Goal: Information Seeking & Learning: Learn about a topic

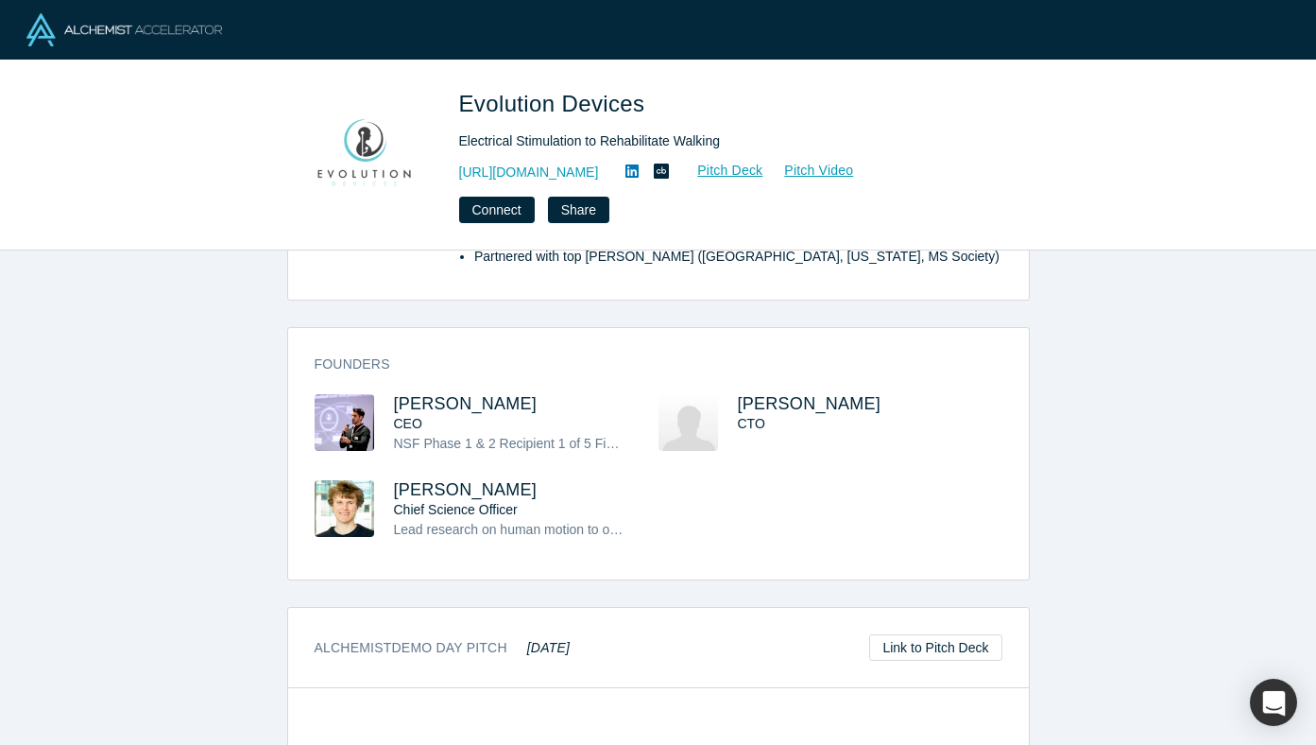
scroll to position [842, 0]
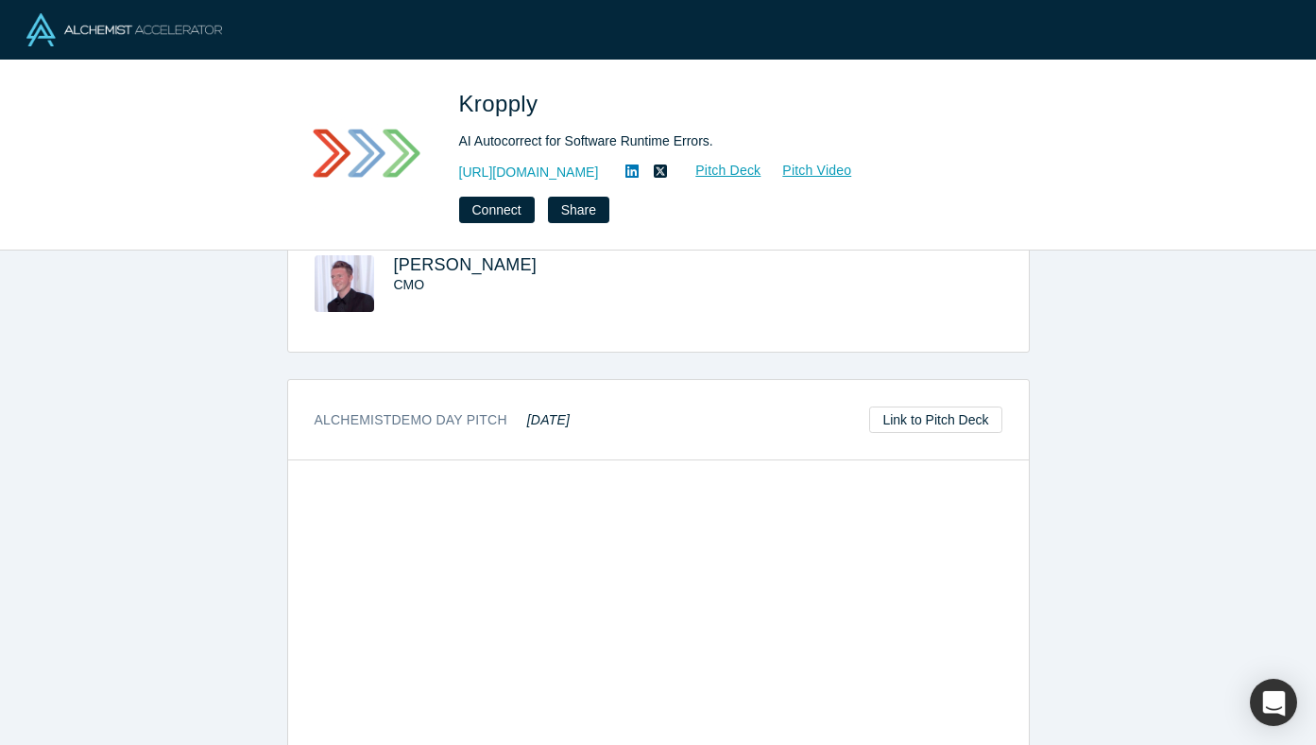
scroll to position [757, 0]
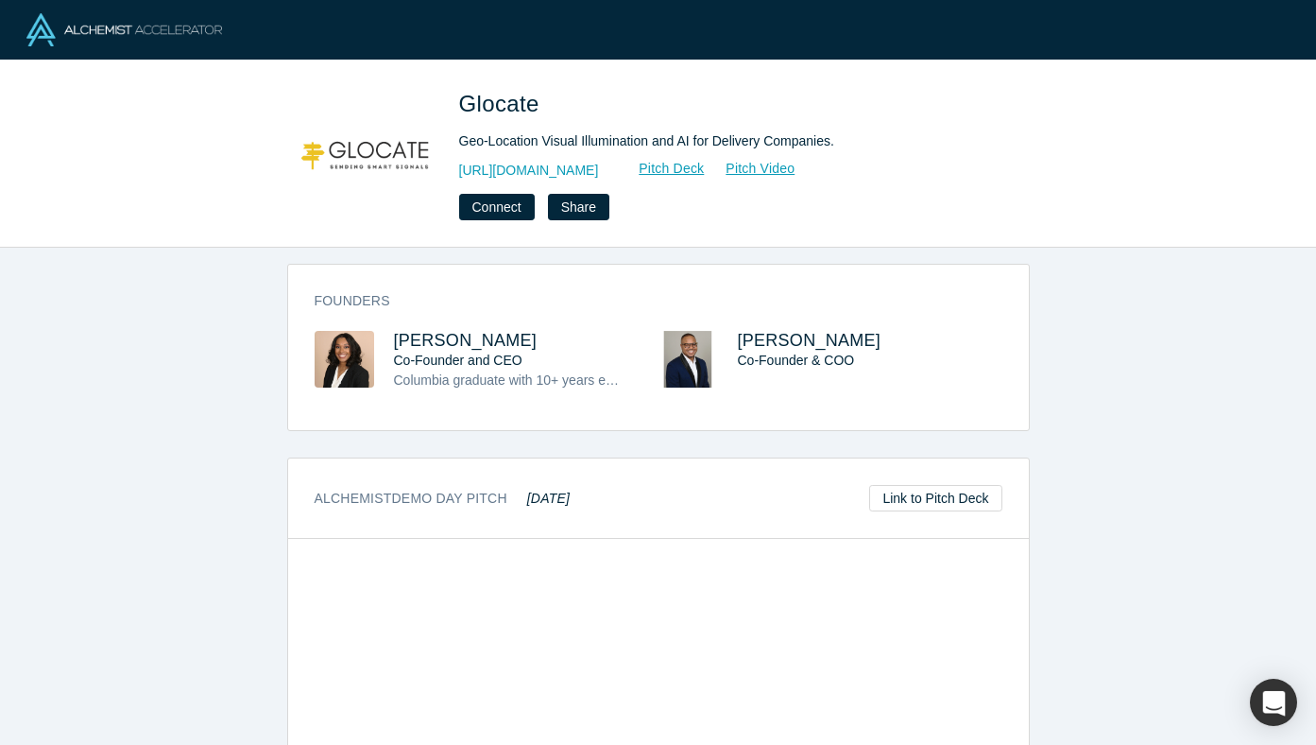
scroll to position [472, 0]
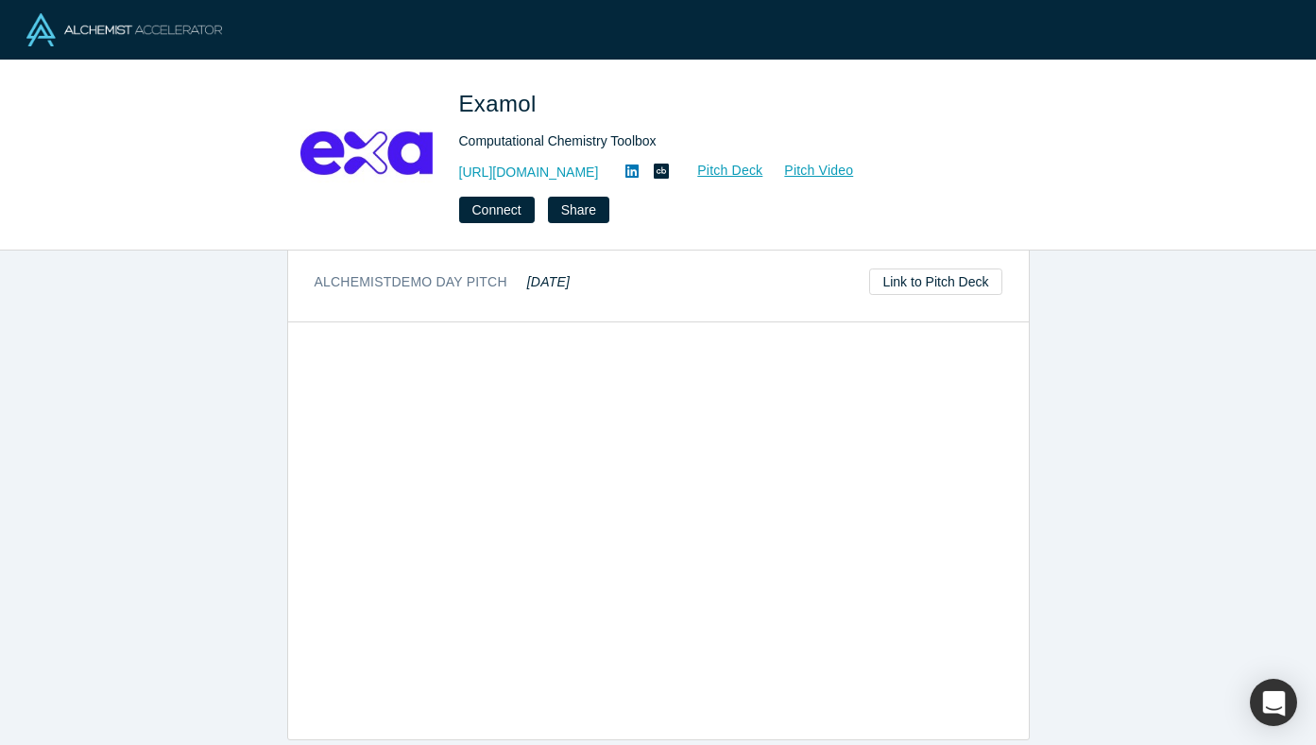
scroll to position [856, 0]
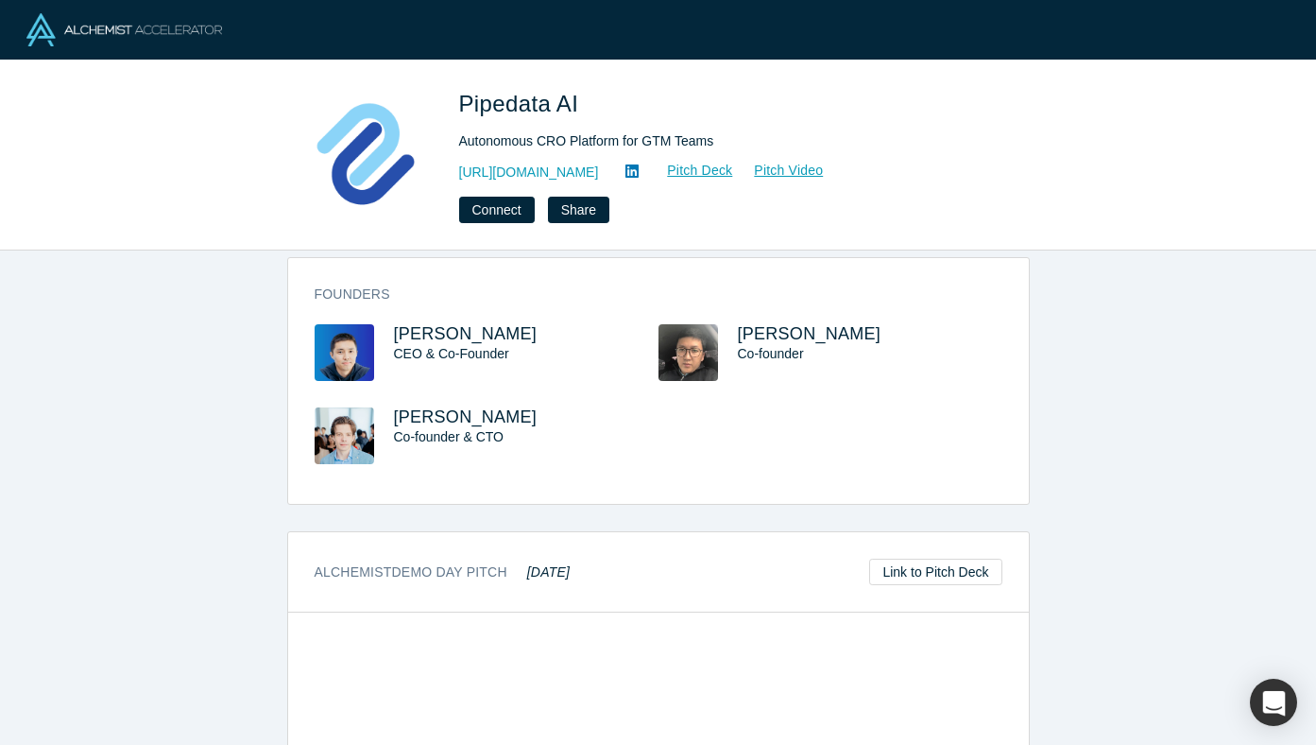
scroll to position [856, 0]
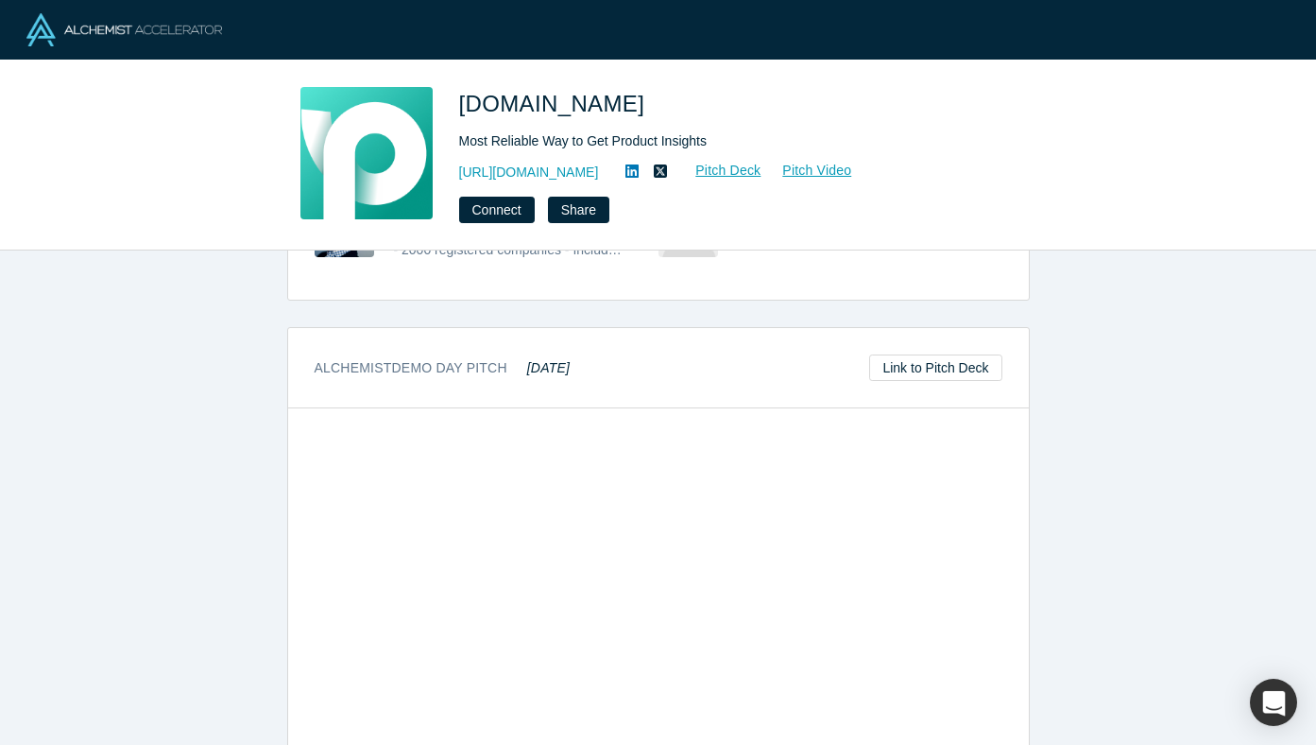
scroll to position [736, 0]
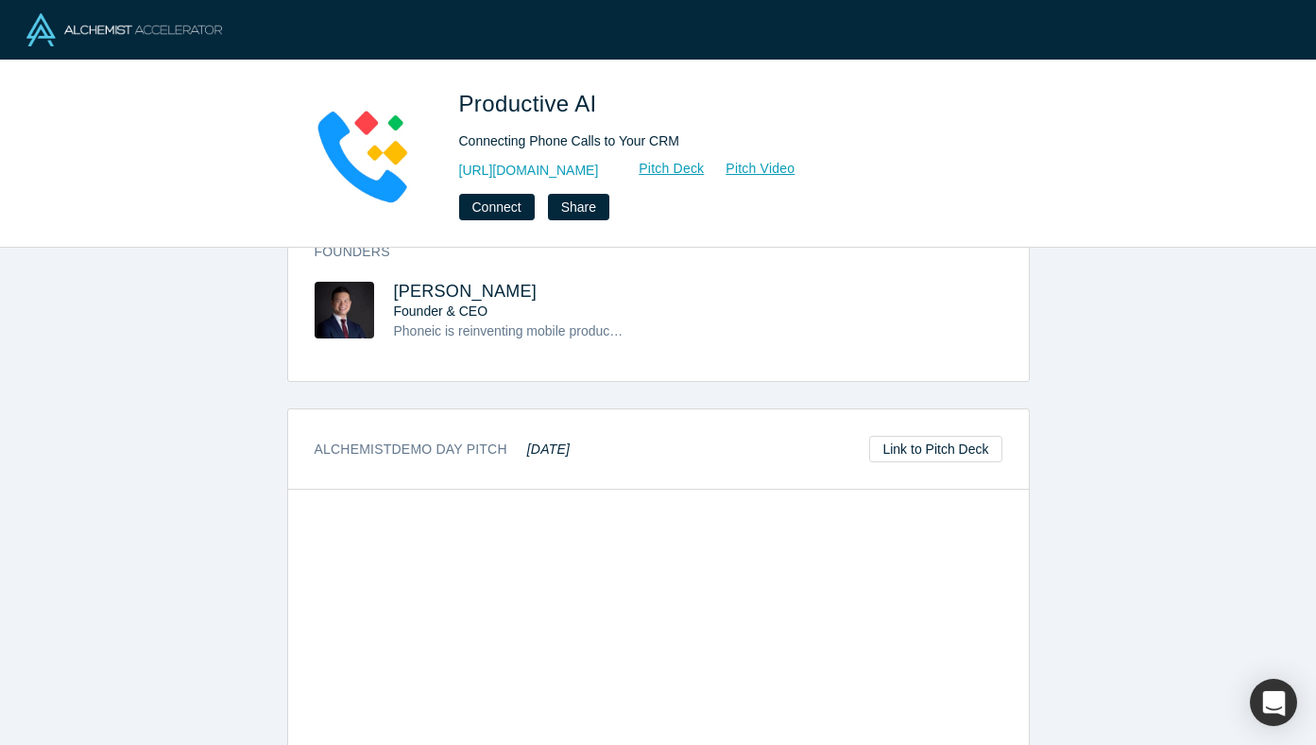
scroll to position [773, 0]
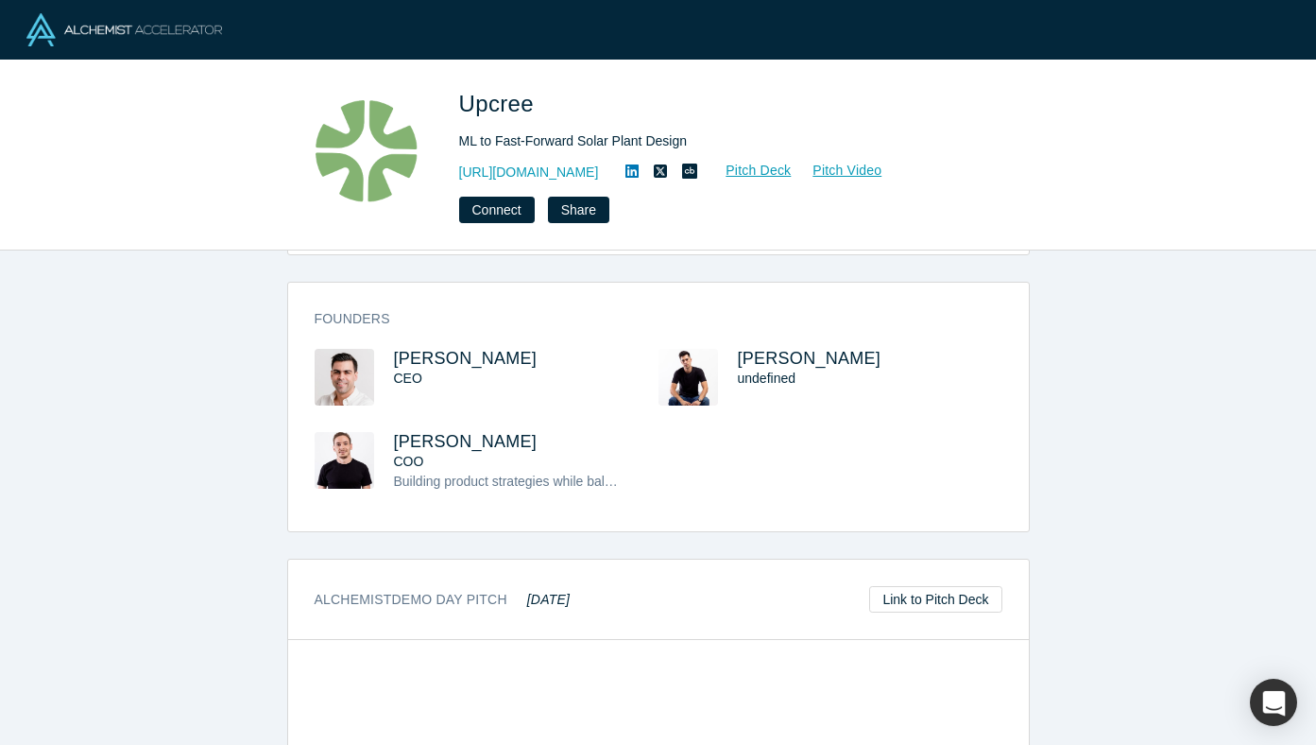
scroll to position [879, 0]
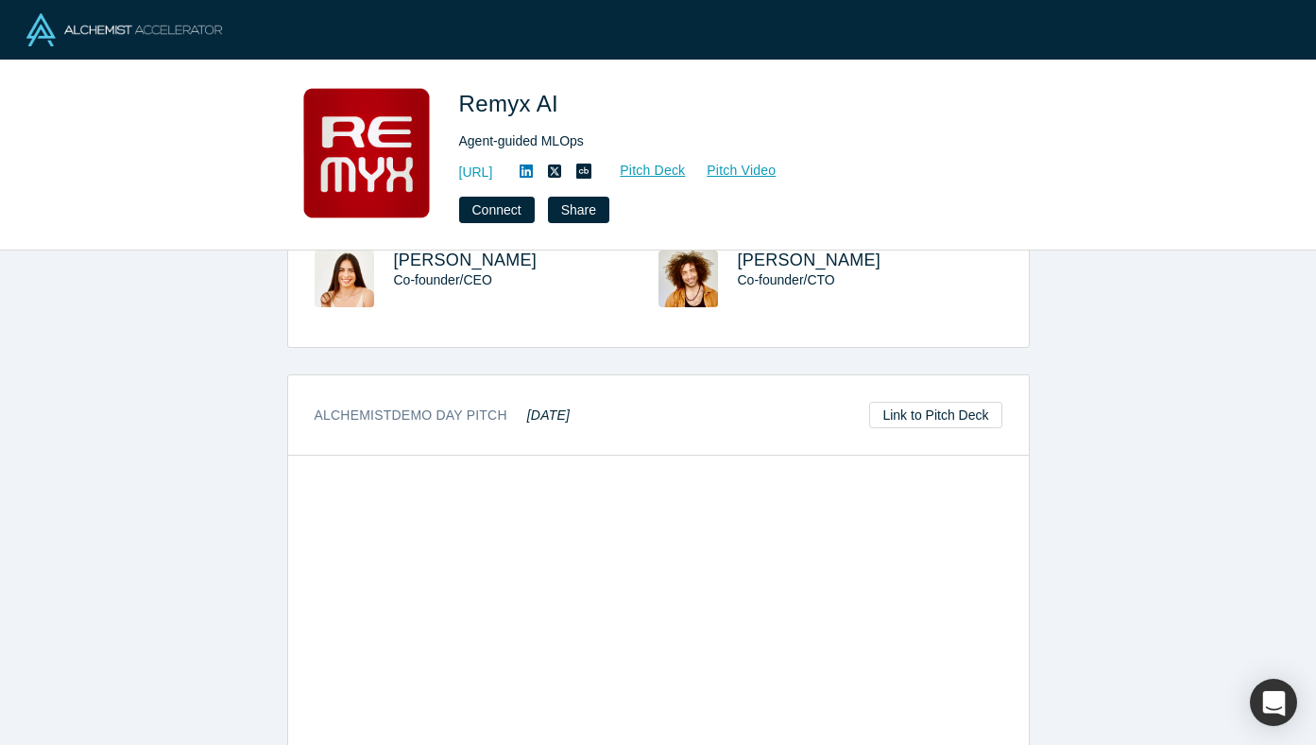
scroll to position [793, 0]
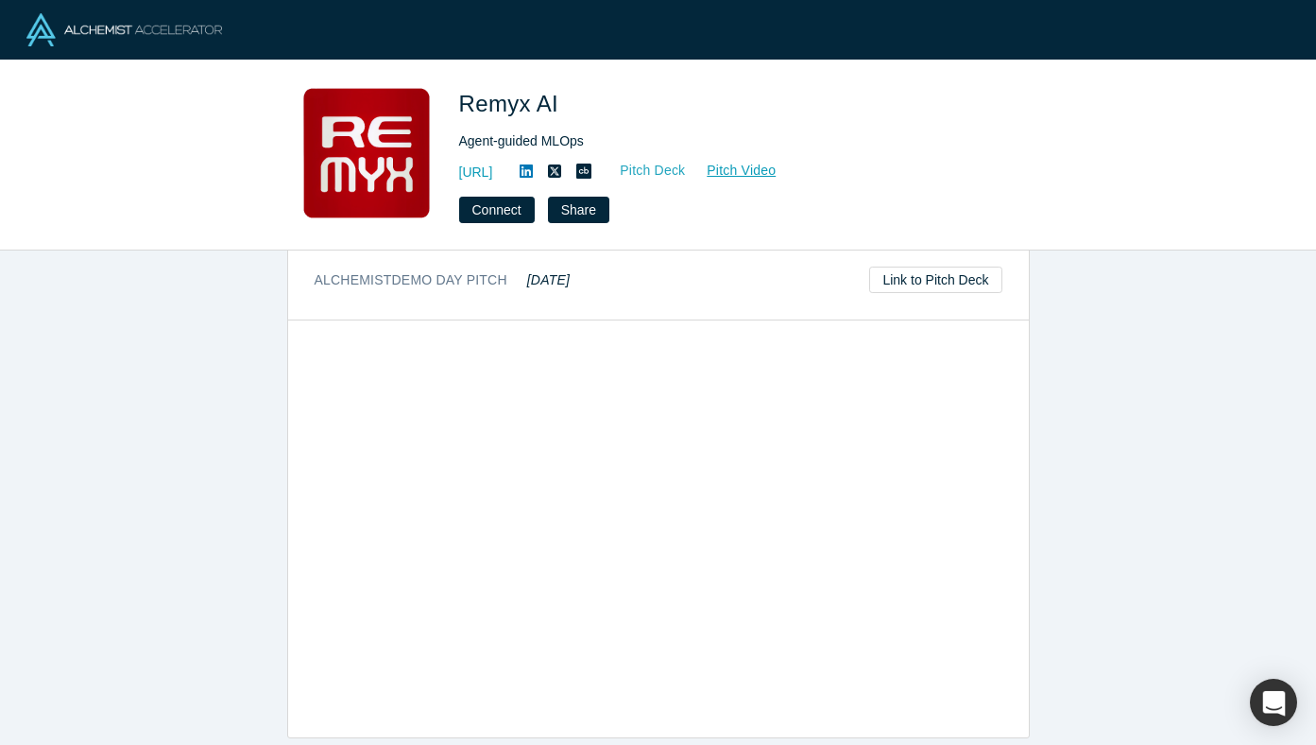
click at [686, 170] on link "Pitch Deck" at bounding box center [642, 171] width 87 height 22
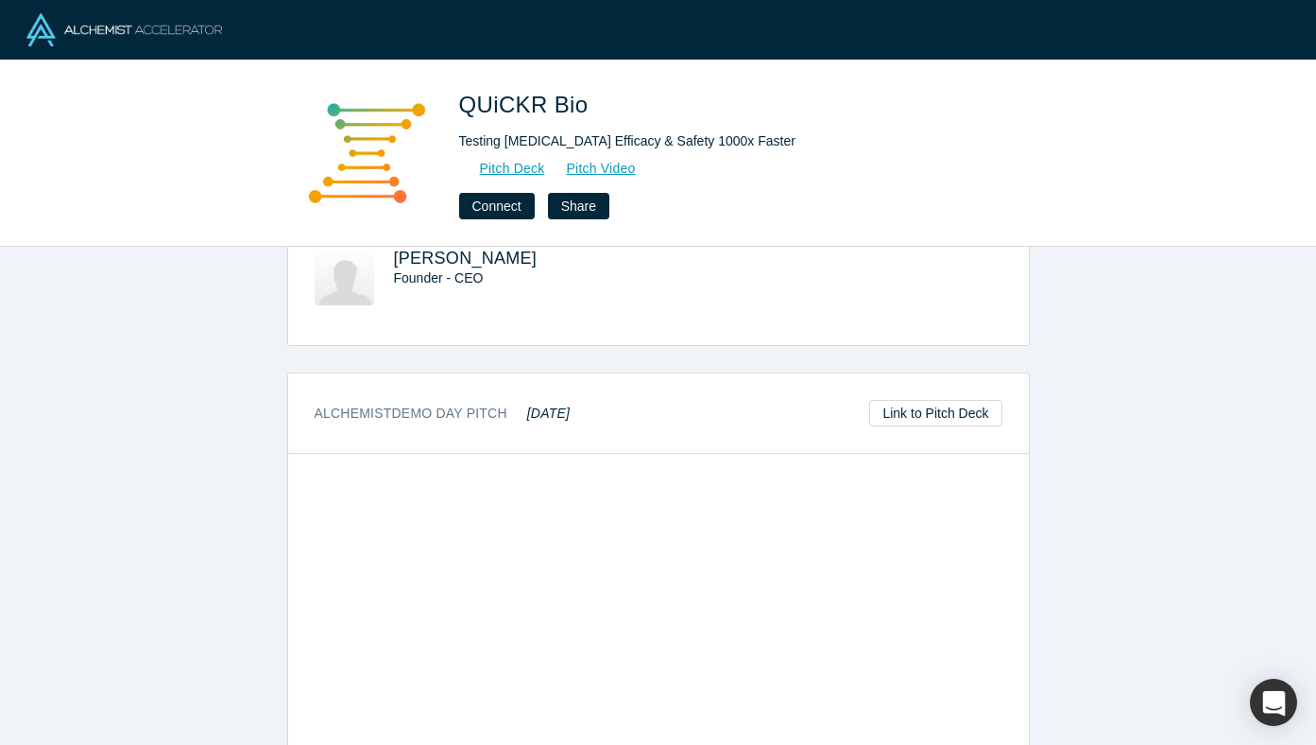
scroll to position [769, 0]
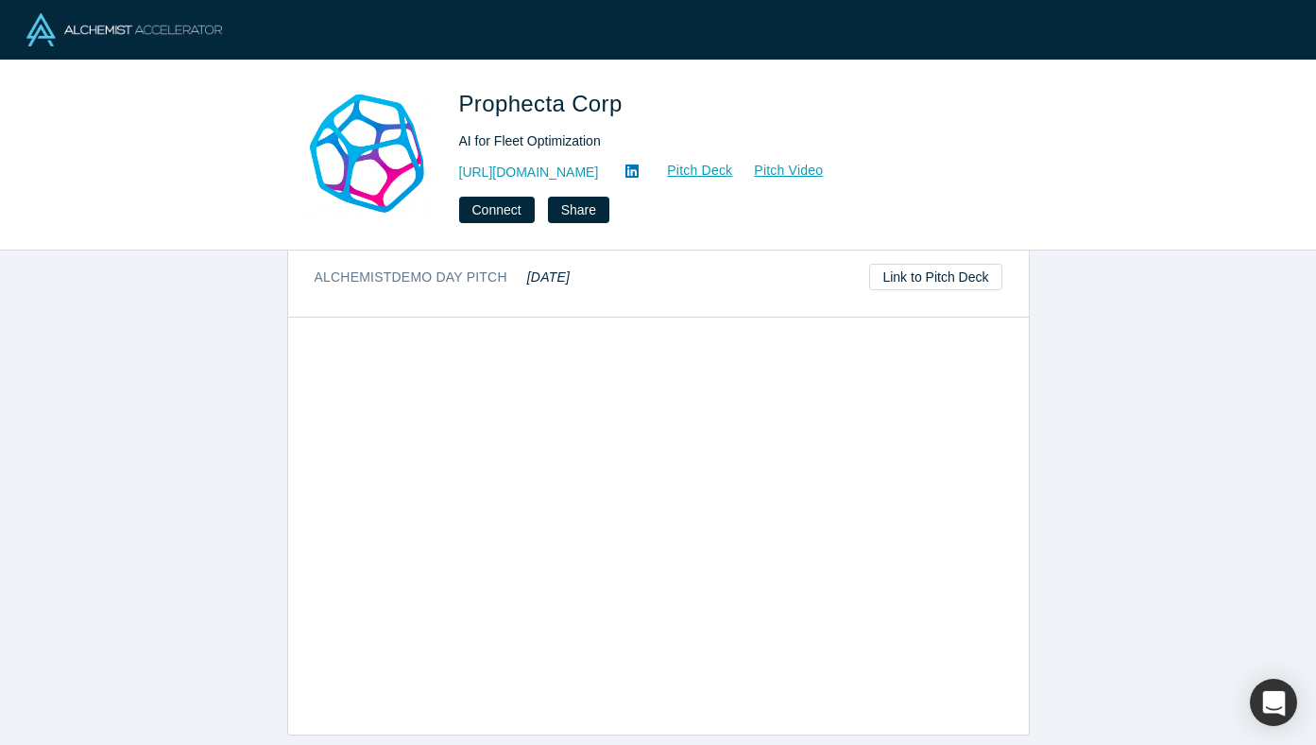
scroll to position [776, 0]
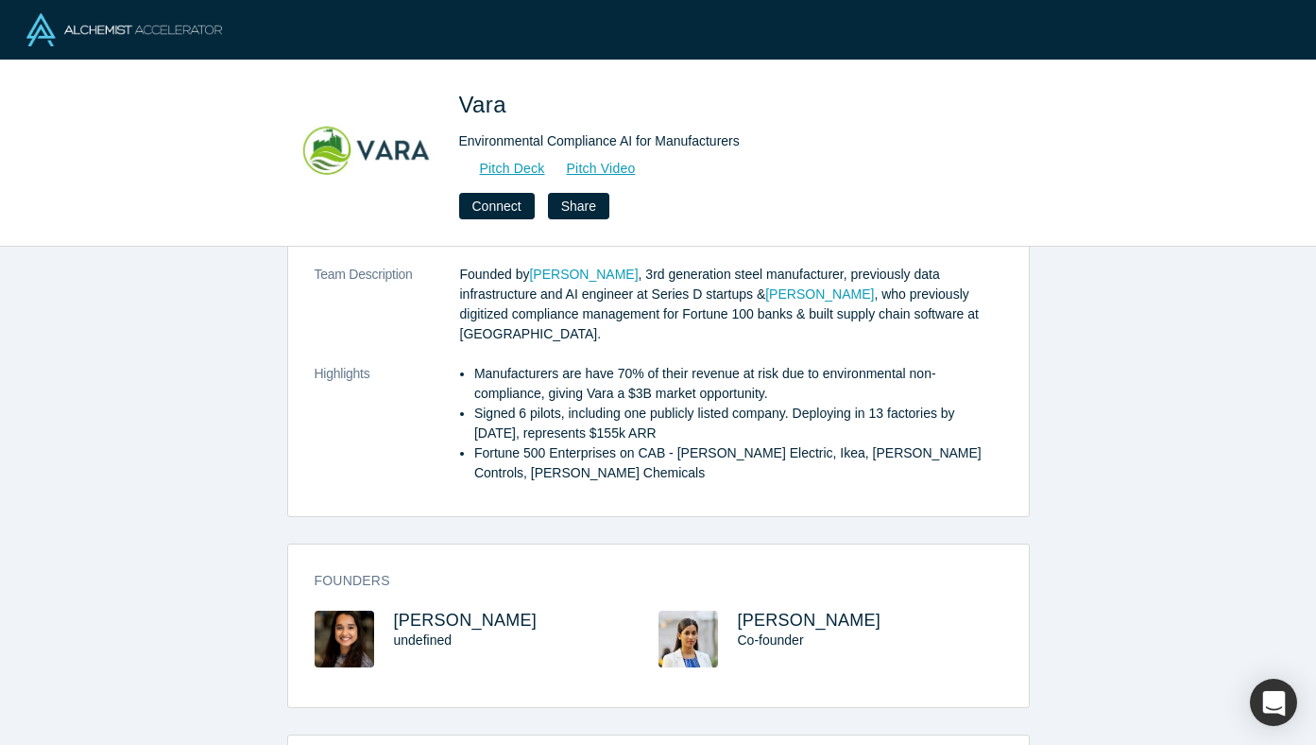
scroll to position [710, 0]
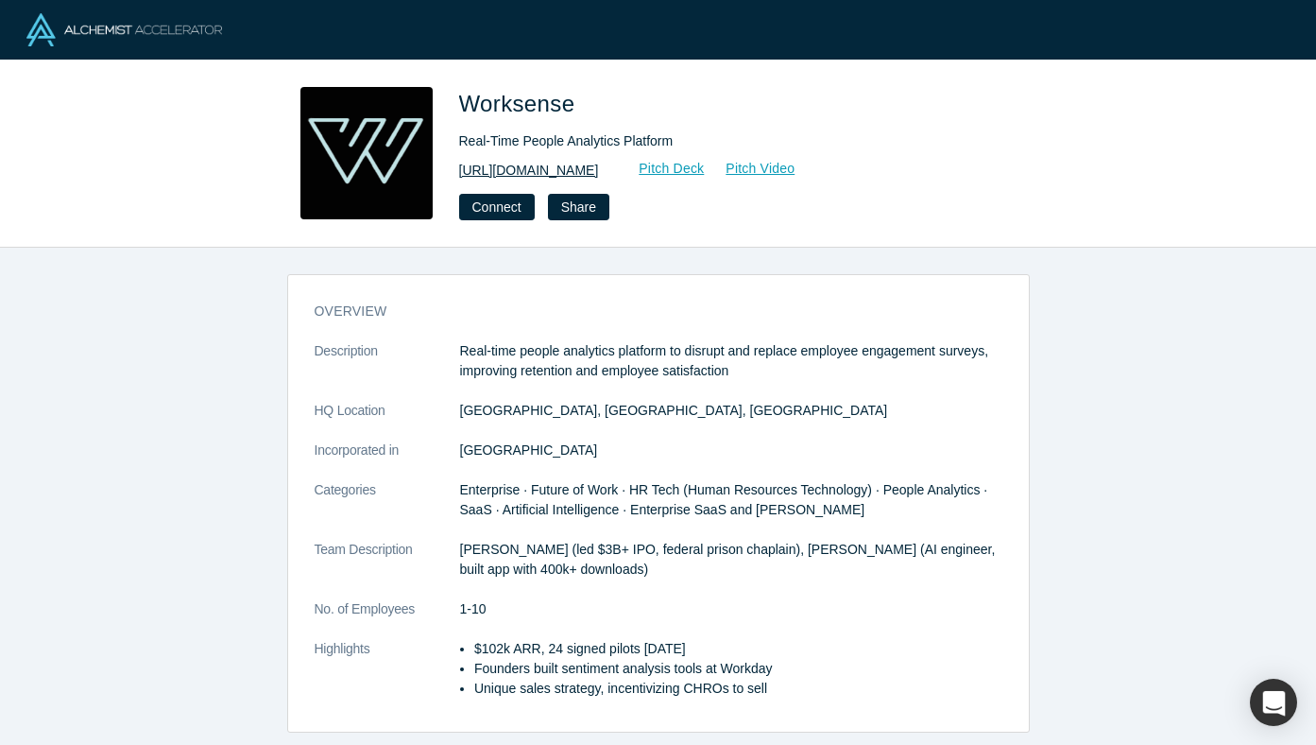
click at [567, 171] on link "[URL][DOMAIN_NAME]" at bounding box center [529, 171] width 140 height 20
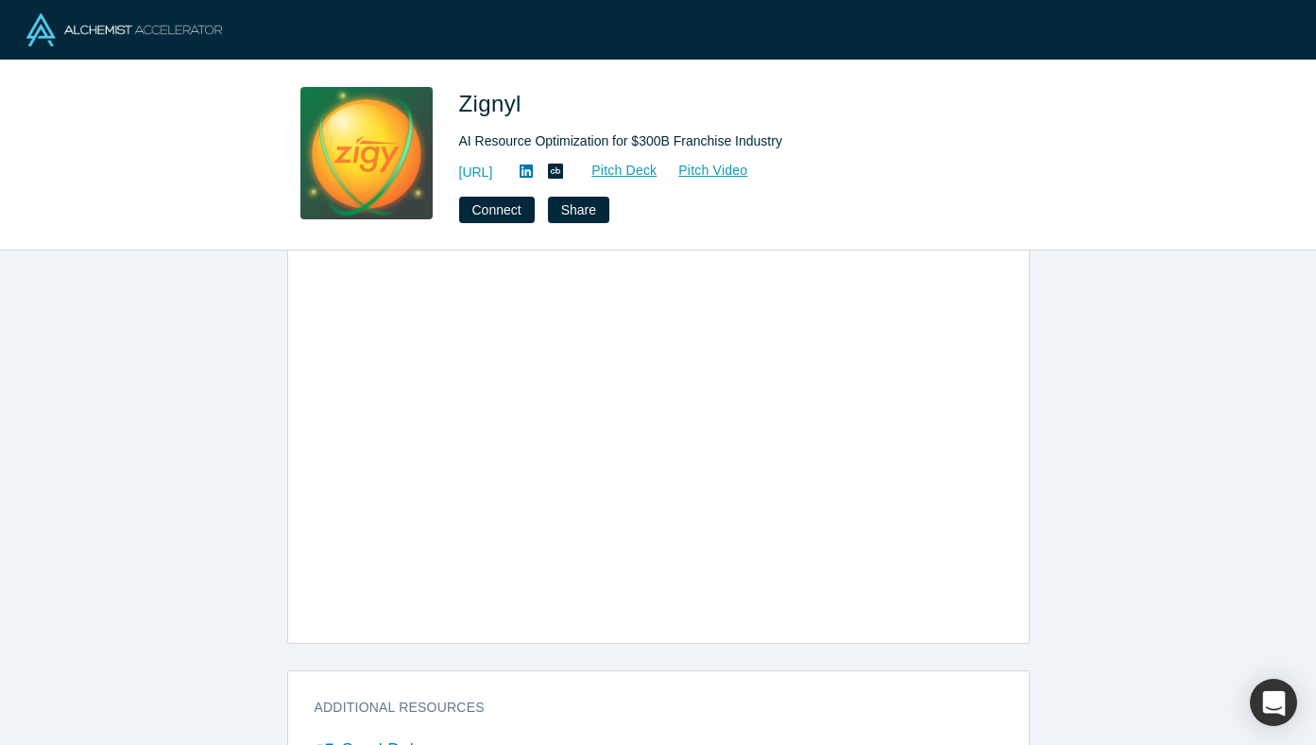
scroll to position [994, 0]
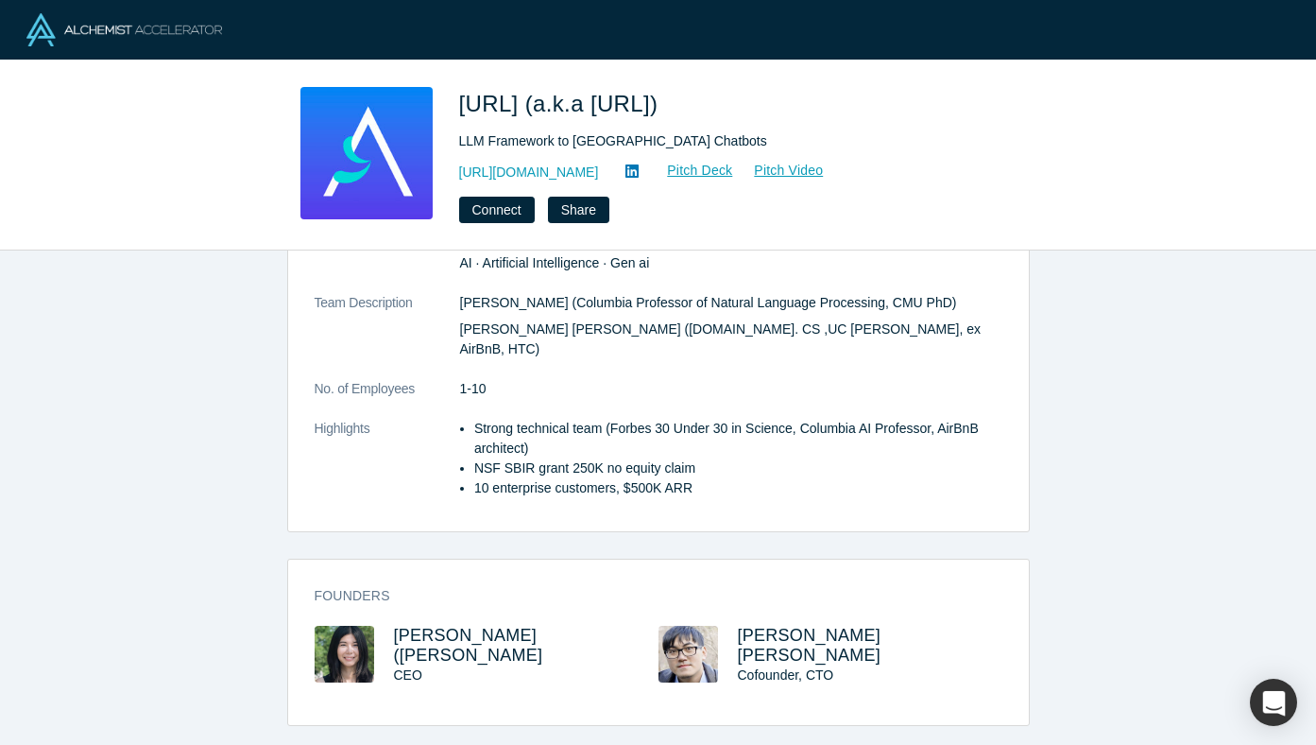
scroll to position [233, 0]
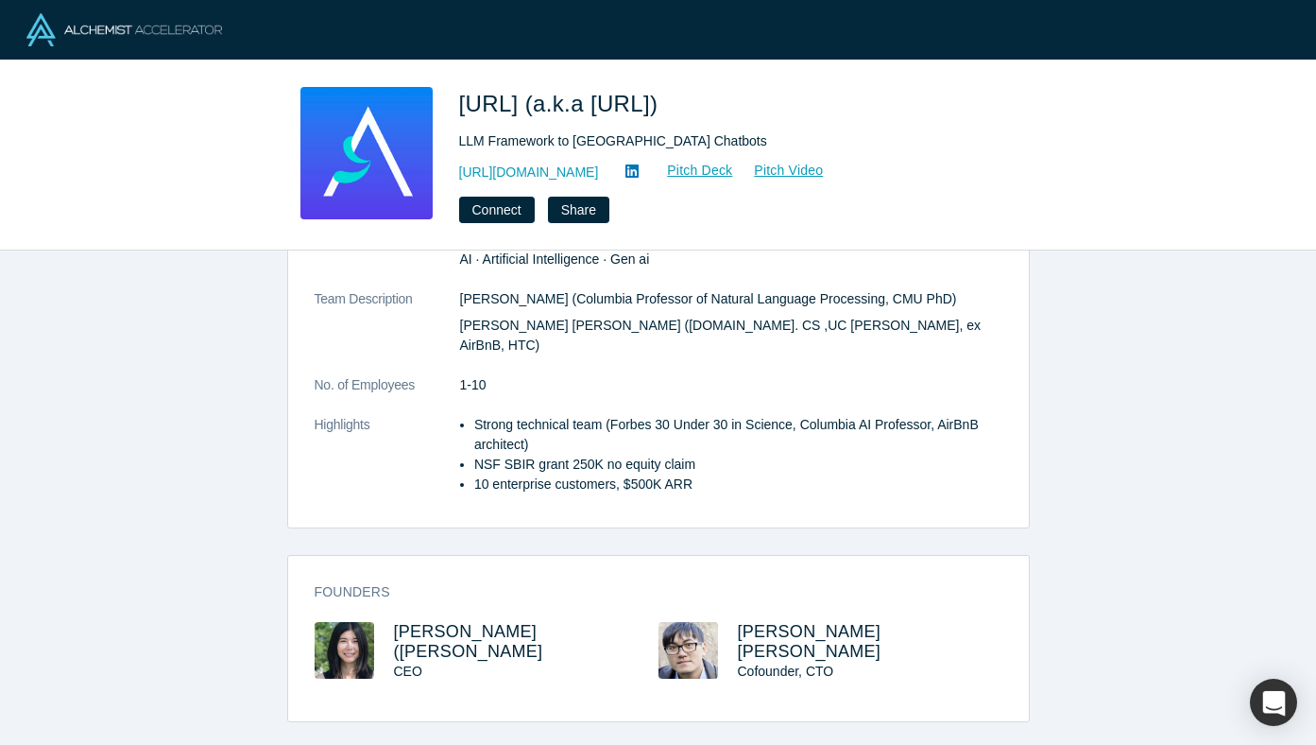
click at [248, 516] on div "overview Description LLM-powered framework to democratize chatbot building. HQ …" at bounding box center [658, 497] width 1316 height 494
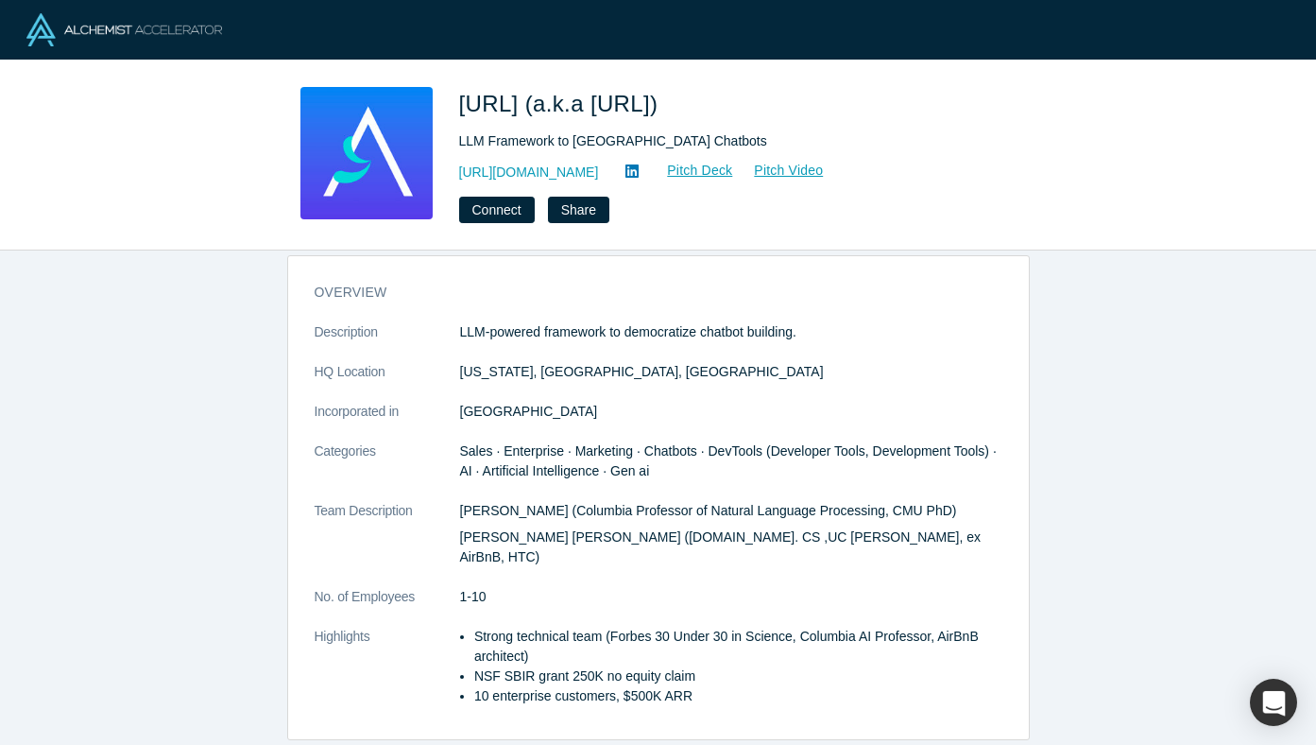
scroll to position [0, 0]
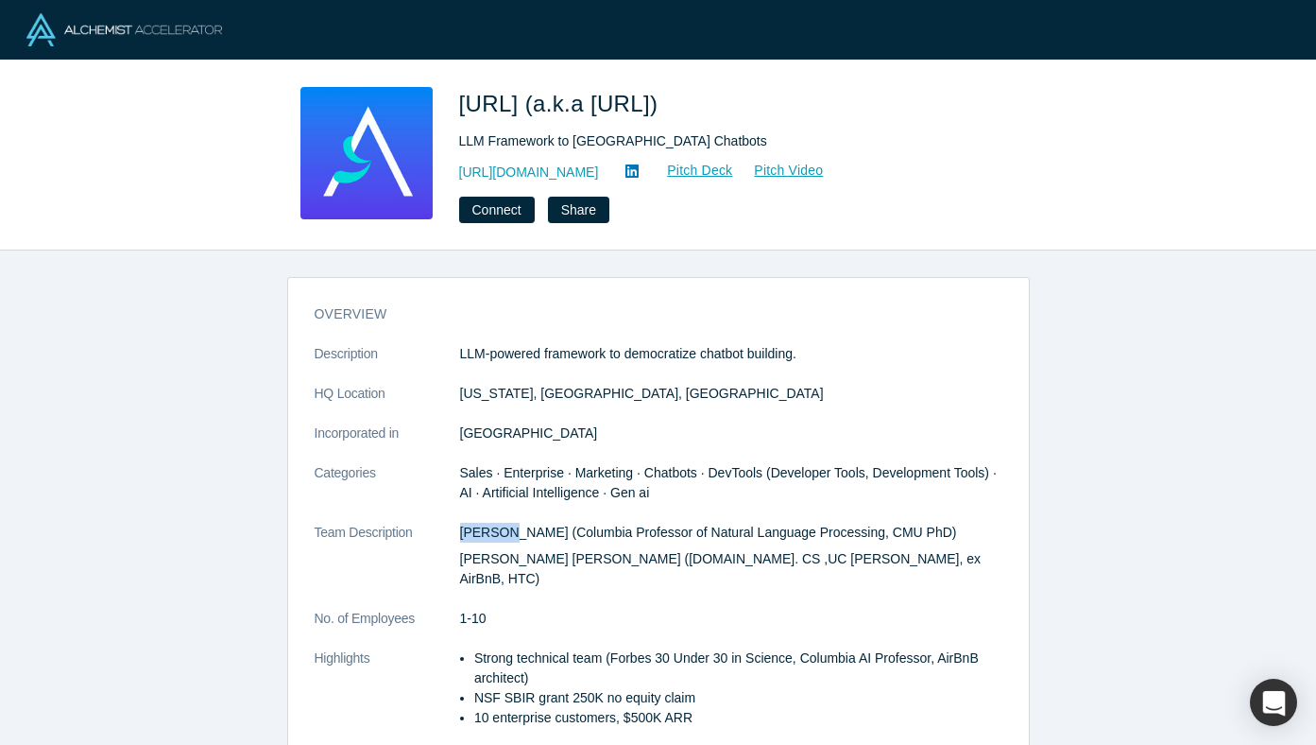
drag, startPoint x: 507, startPoint y: 529, endPoint x: 457, endPoint y: 528, distance: 50.1
click at [457, 528] on dl "Description LLM-powered framework to democratize chatbot building. HQ Location …" at bounding box center [659, 545] width 688 height 403
copy dl "Zhou Yu"
